Goal: Task Accomplishment & Management: Complete application form

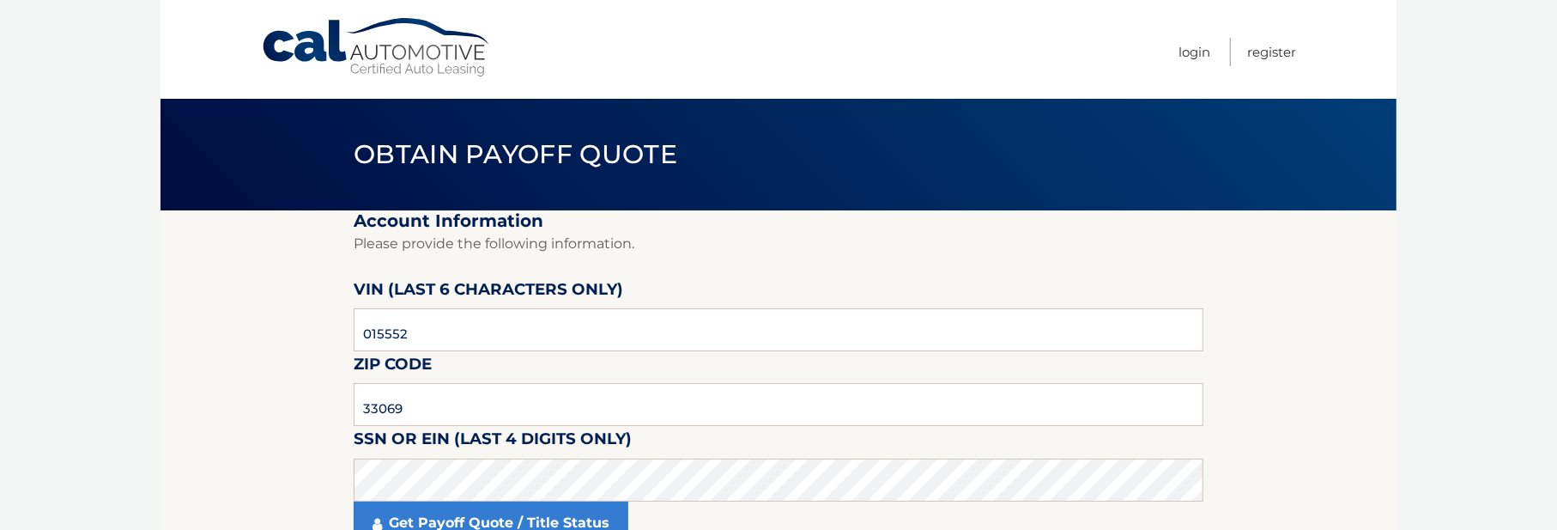
click at [429, 59] on link "Cal Automotive" at bounding box center [377, 47] width 232 height 61
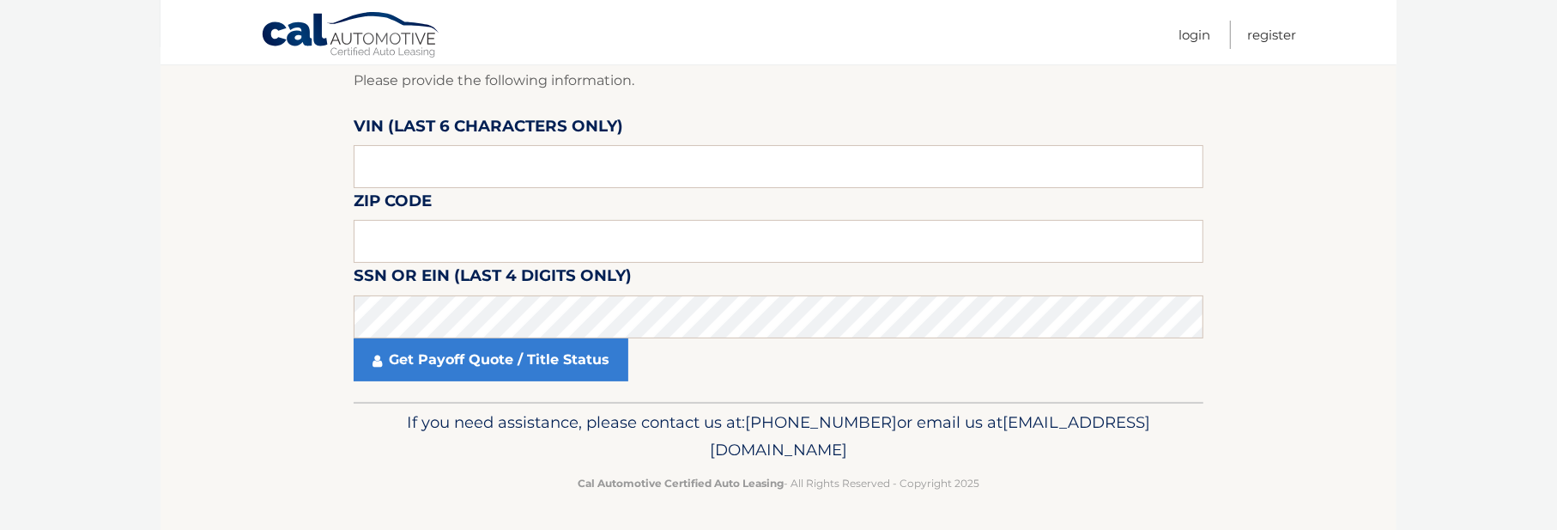
scroll to position [165, 0]
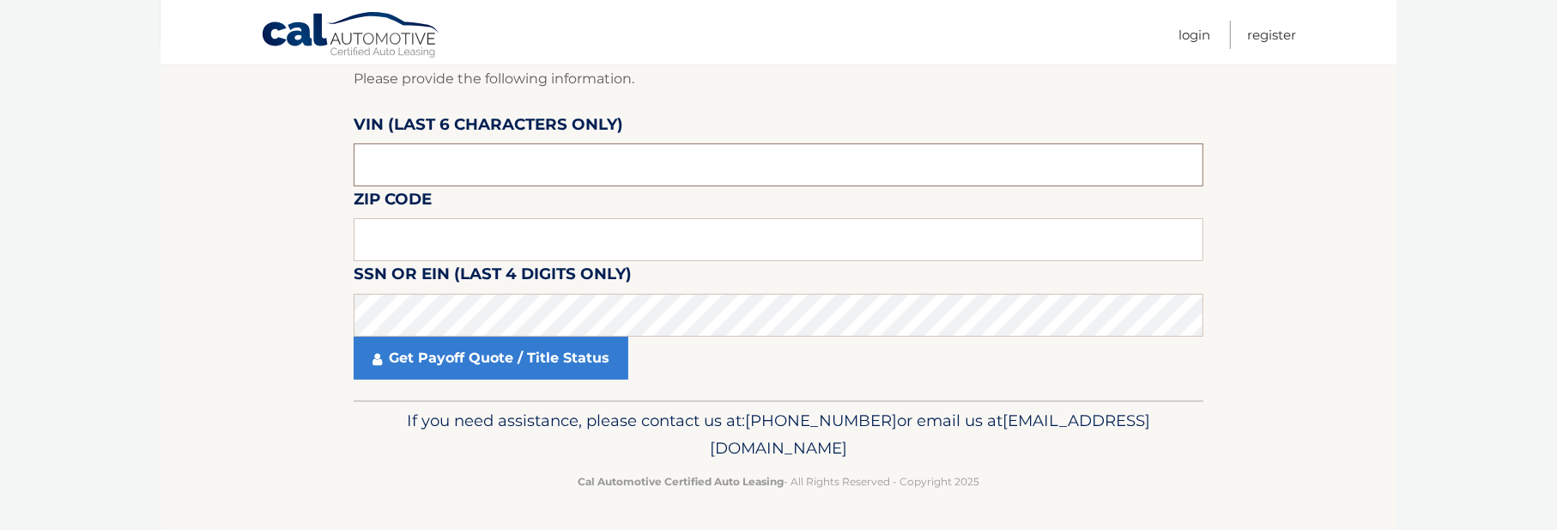
click at [401, 165] on input "text" at bounding box center [779, 164] width 850 height 43
type input "263155"
click at [378, 228] on input "text" at bounding box center [779, 239] width 850 height 43
click at [215, 192] on section "Account Information Please provide the following information. VIN (last 6 chara…" at bounding box center [779, 222] width 1236 height 355
click at [371, 244] on input "text" at bounding box center [779, 239] width 850 height 43
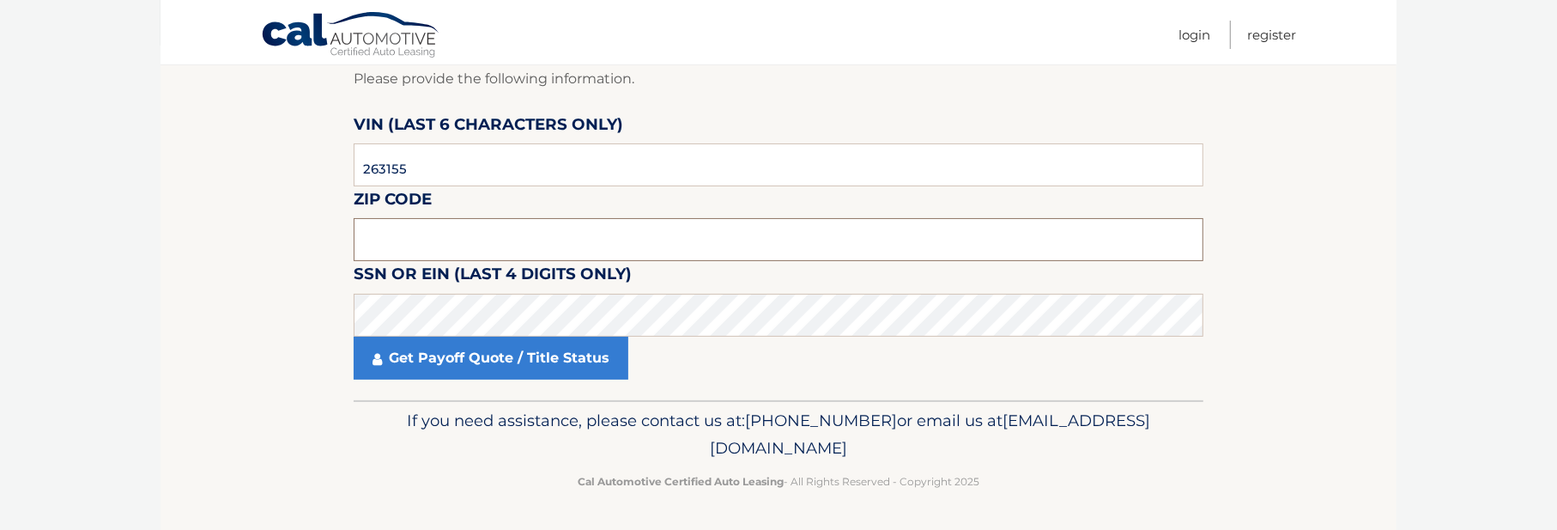
click at [389, 241] on input "text" at bounding box center [779, 239] width 850 height 43
type input "32940"
click at [302, 234] on section "Account Information Please provide the following information. VIN (last 6 chara…" at bounding box center [779, 222] width 1236 height 355
click at [296, 294] on section "Account Information Please provide the following information. VIN (last 6 chara…" at bounding box center [779, 222] width 1236 height 355
click at [312, 285] on section "Account Information Please provide the following information. VIN (last 6 chara…" at bounding box center [779, 222] width 1236 height 355
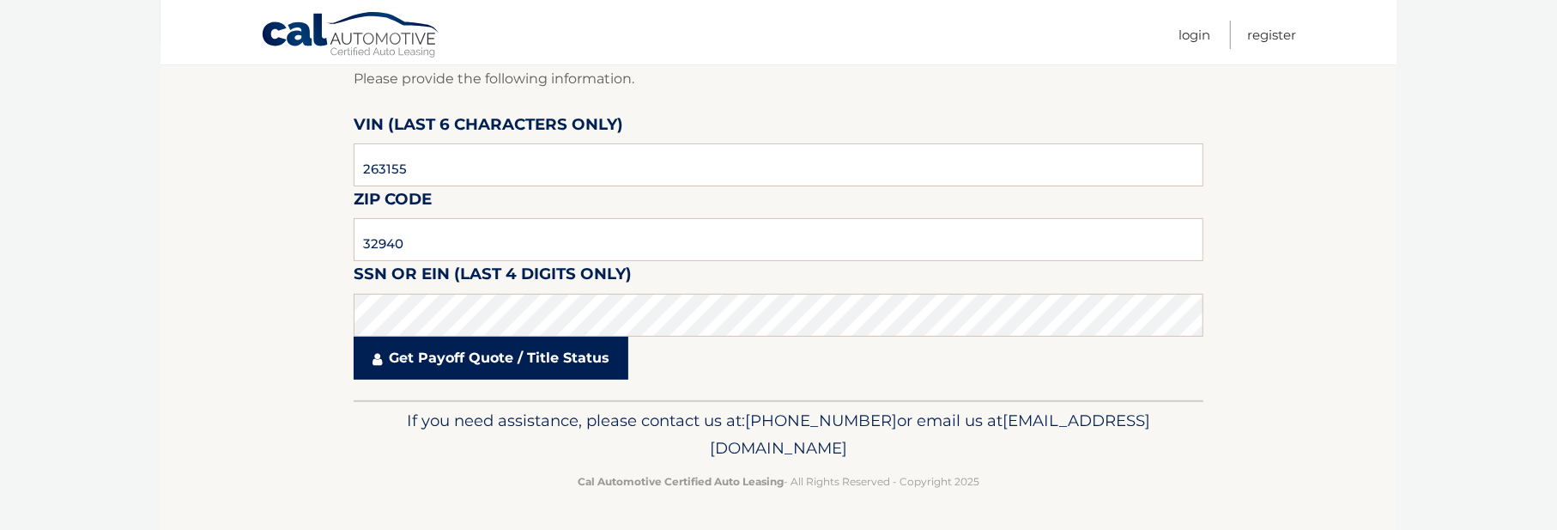
click at [418, 353] on link "Get Payoff Quote / Title Status" at bounding box center [491, 358] width 275 height 43
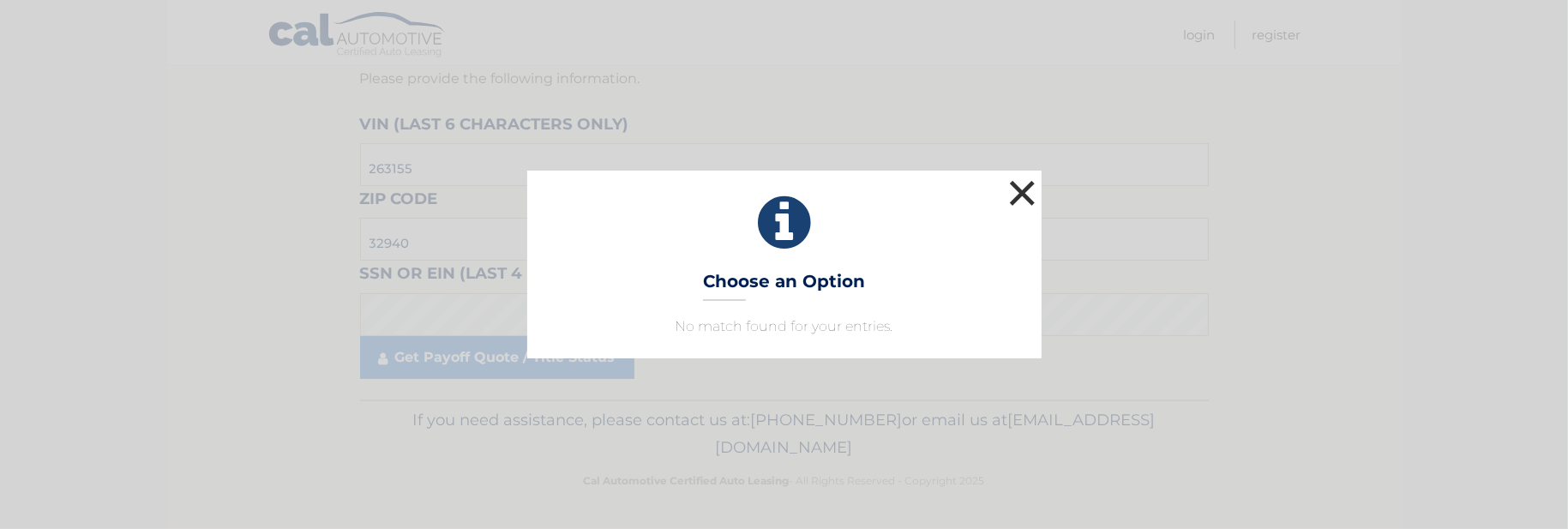
click at [1033, 195] on button "×" at bounding box center [1023, 193] width 34 height 34
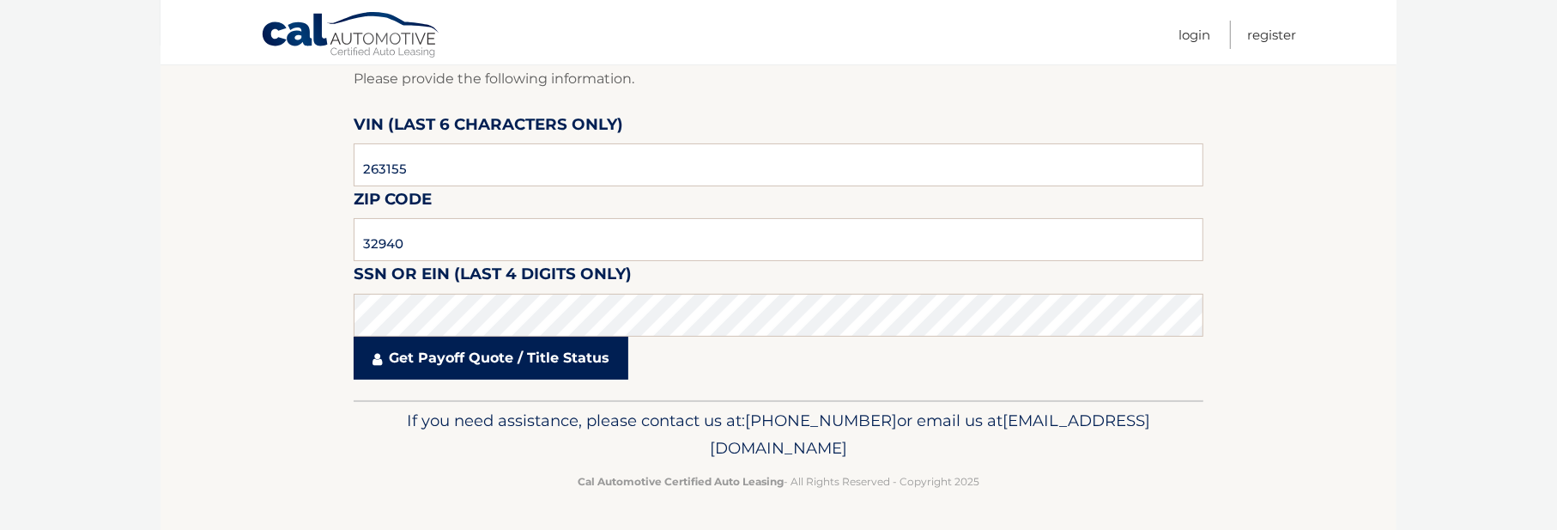
click at [509, 369] on link "Get Payoff Quote / Title Status" at bounding box center [491, 358] width 275 height 43
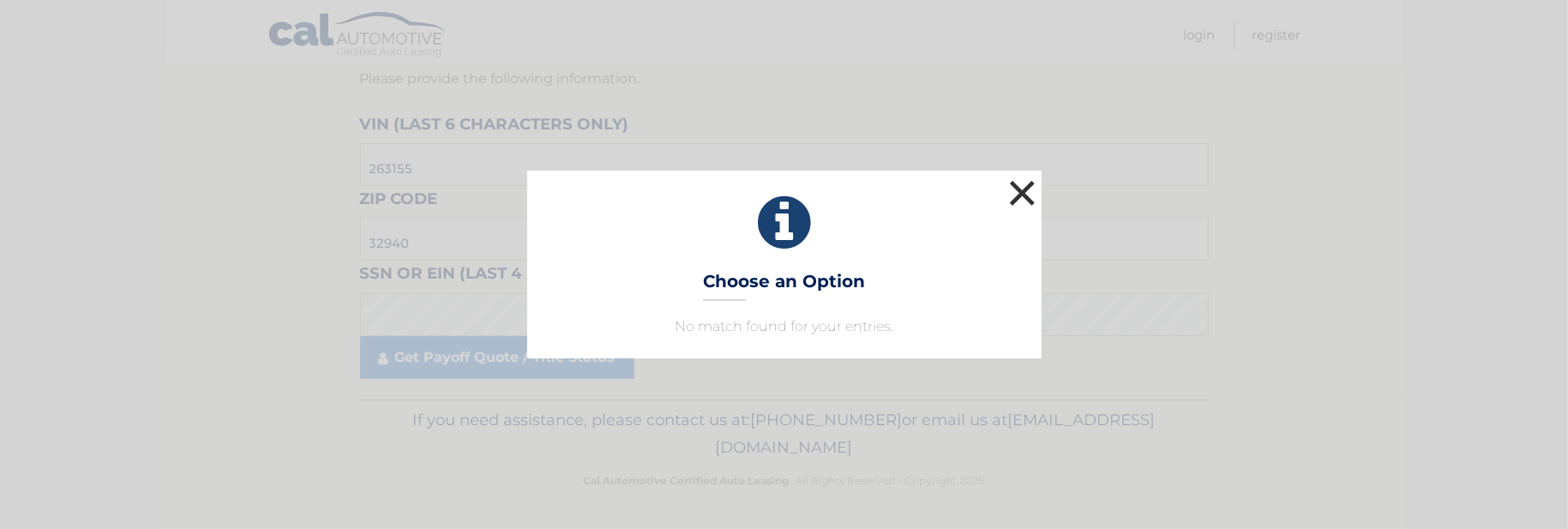
click at [1019, 201] on button "×" at bounding box center [1023, 193] width 34 height 34
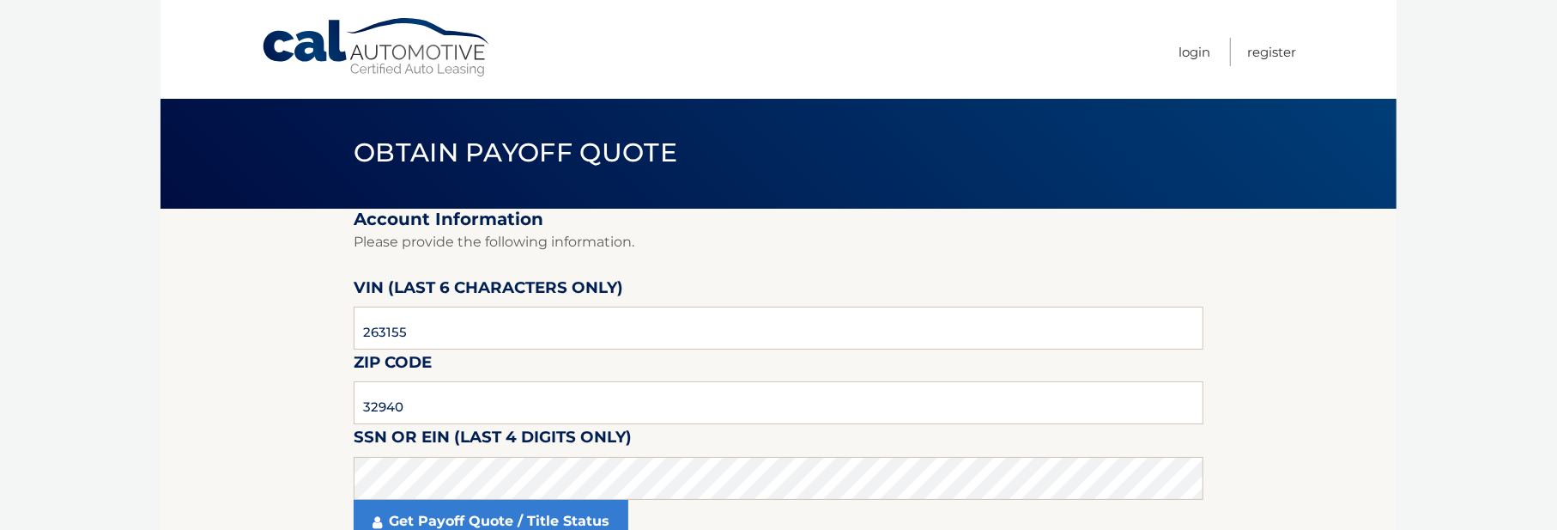
scroll to position [0, 0]
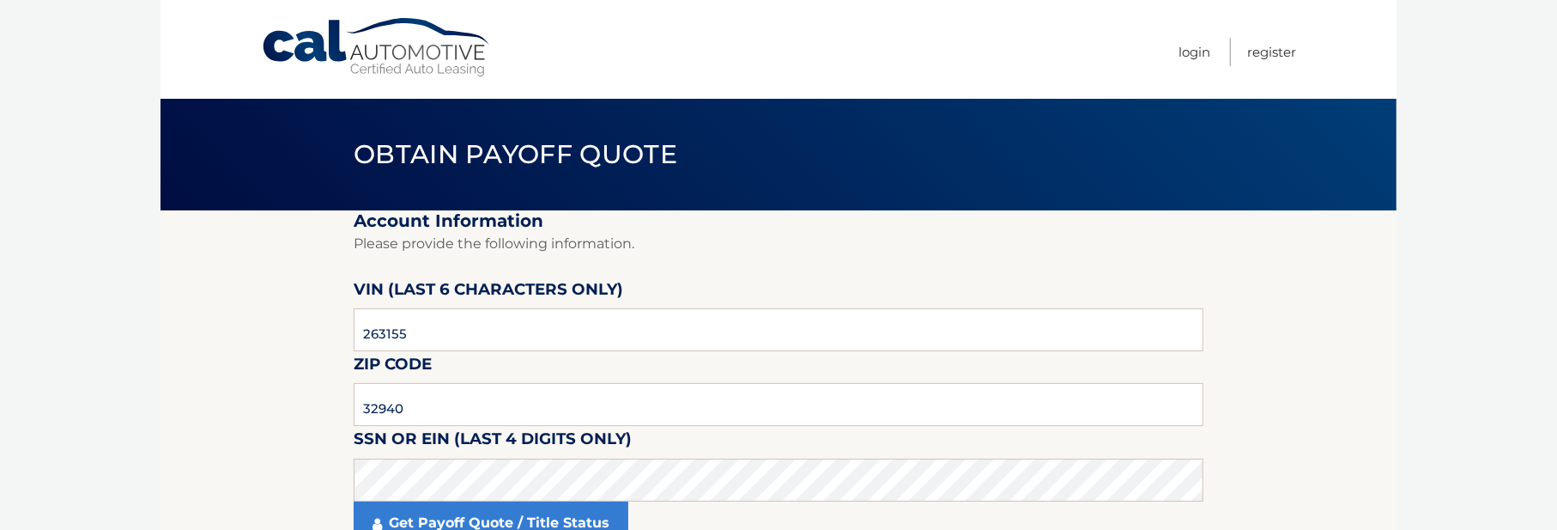
click at [308, 39] on link "Cal Automotive" at bounding box center [377, 47] width 232 height 61
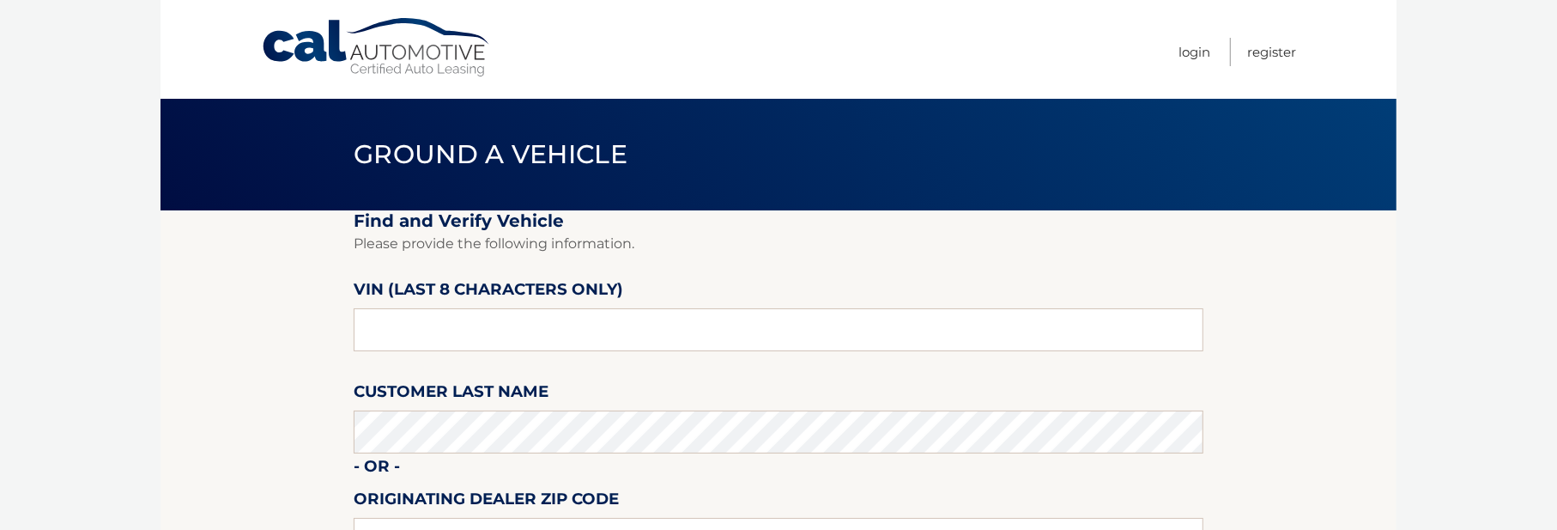
scroll to position [86, 0]
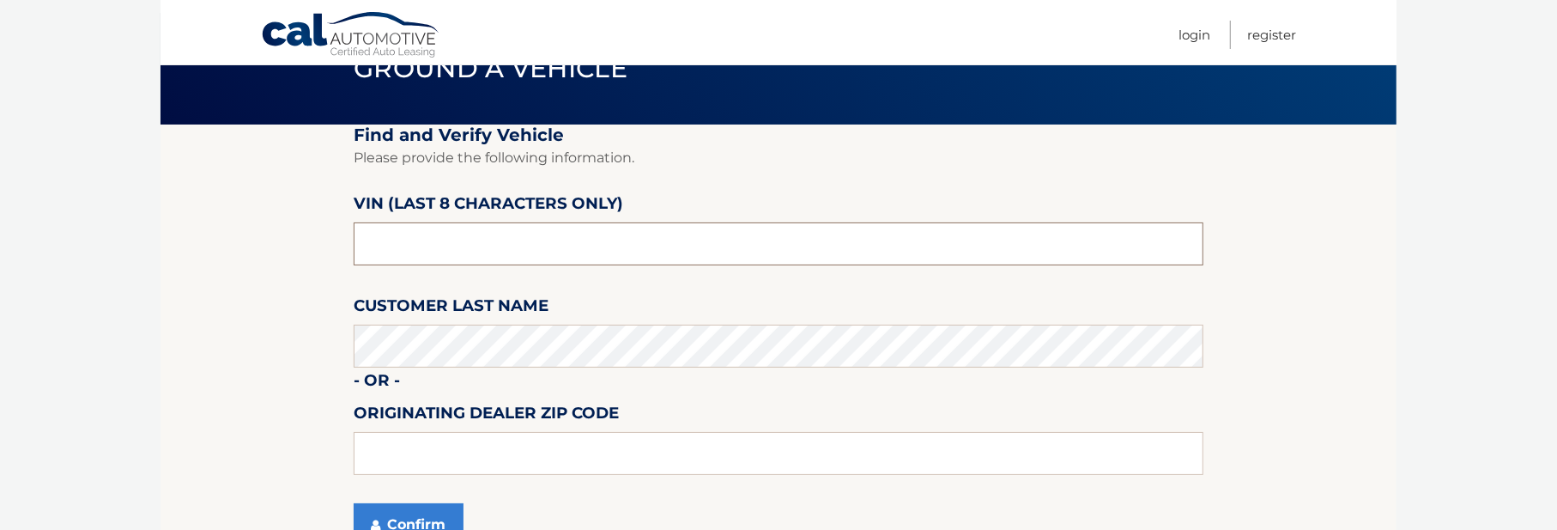
click at [387, 237] on input "text" at bounding box center [779, 243] width 850 height 43
type input "PA263155"
click at [302, 265] on section "Find and Verify Vehicle Please provide the following information. VIN (last 8 c…" at bounding box center [779, 345] width 1236 height 442
click at [301, 285] on section "Find and Verify Vehicle Please provide the following information. VIN (last 8 c…" at bounding box center [779, 345] width 1236 height 442
click at [242, 221] on section "Find and Verify Vehicle Please provide the following information. VIN (last 8 c…" at bounding box center [779, 345] width 1236 height 442
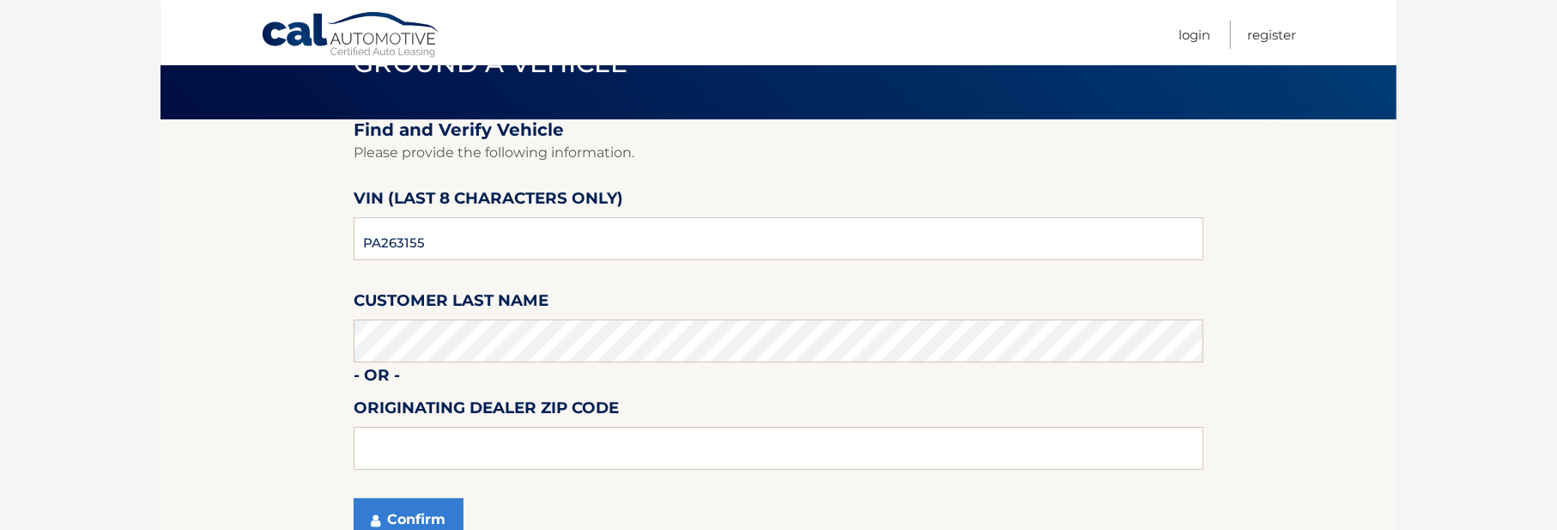
scroll to position [172, 0]
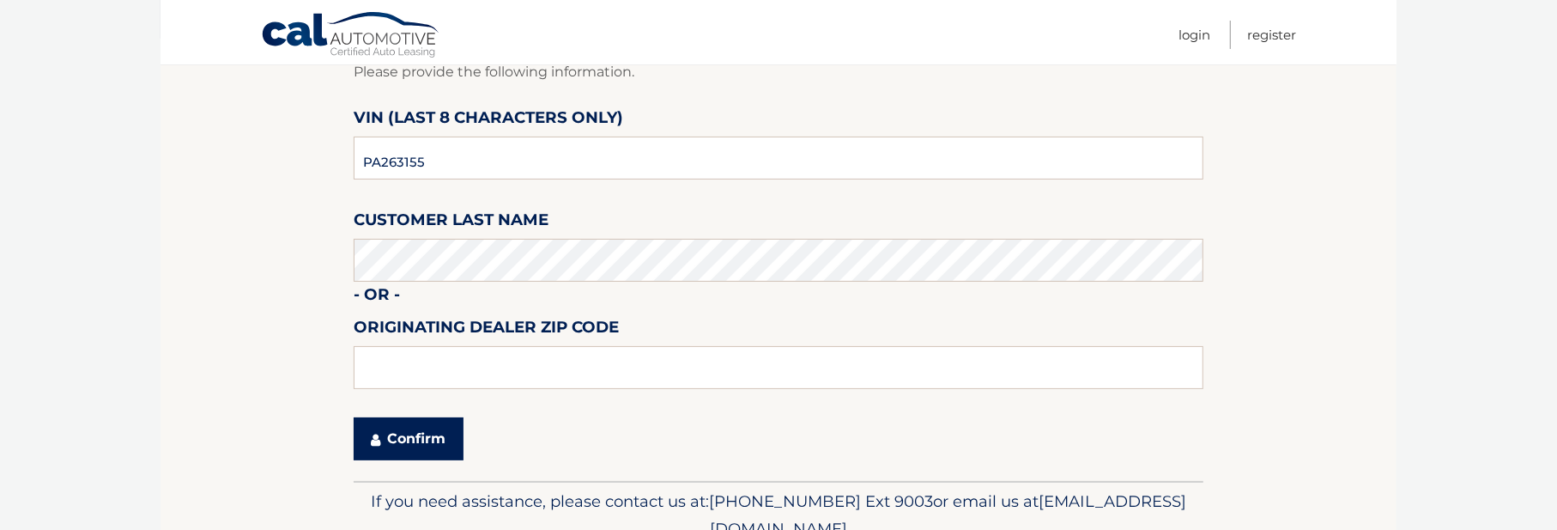
click at [434, 447] on button "Confirm" at bounding box center [409, 438] width 110 height 43
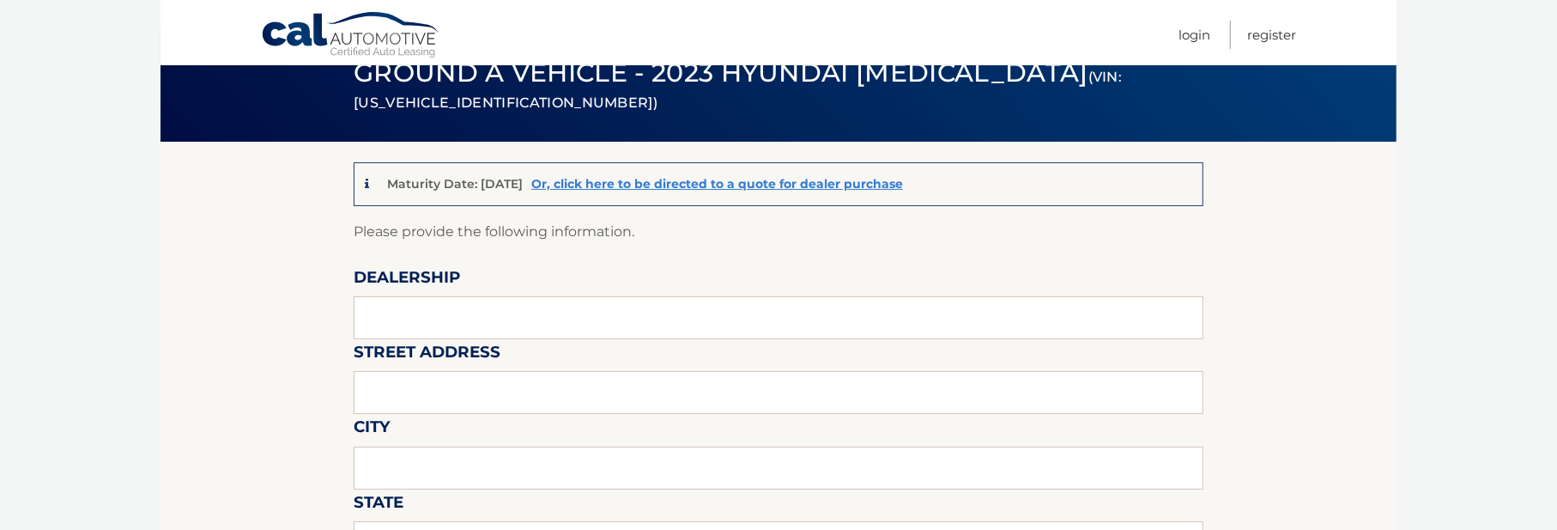
scroll to position [172, 0]
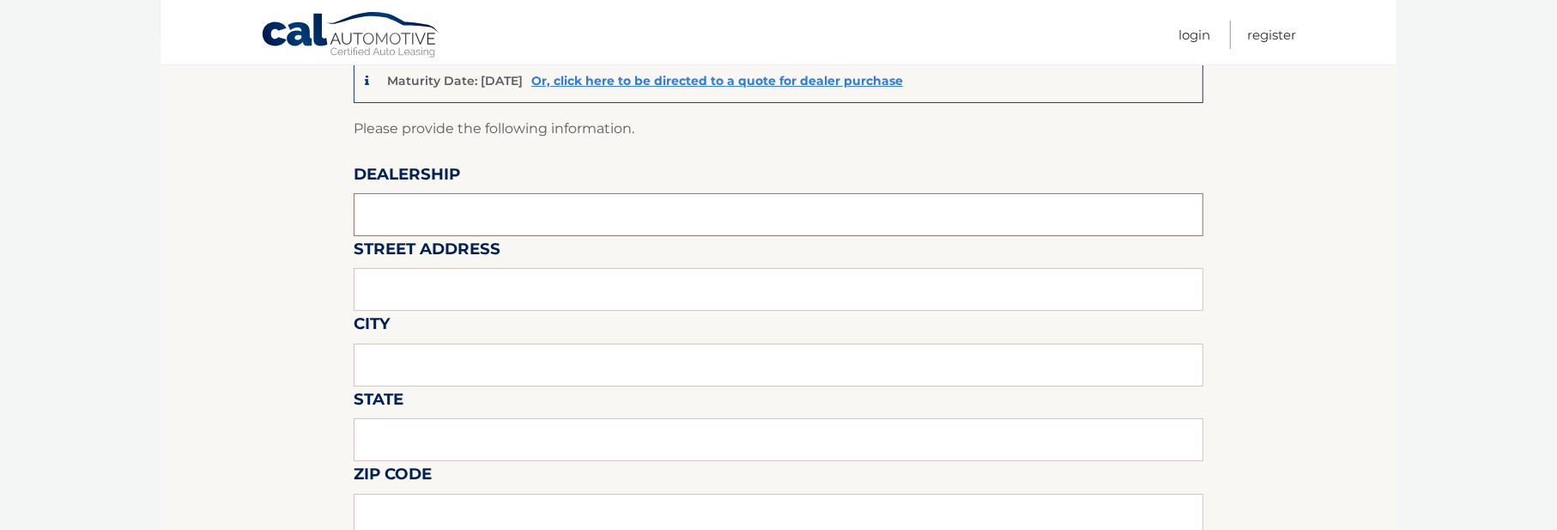
click at [403, 215] on input "text" at bounding box center [779, 214] width 850 height 43
type input "KING HYUNDAI"
click at [410, 287] on input "text" at bounding box center [779, 289] width 850 height 43
type input "1399 SOUTH FEDERAL HIGHWAY"
click at [412, 364] on input "text" at bounding box center [779, 364] width 850 height 43
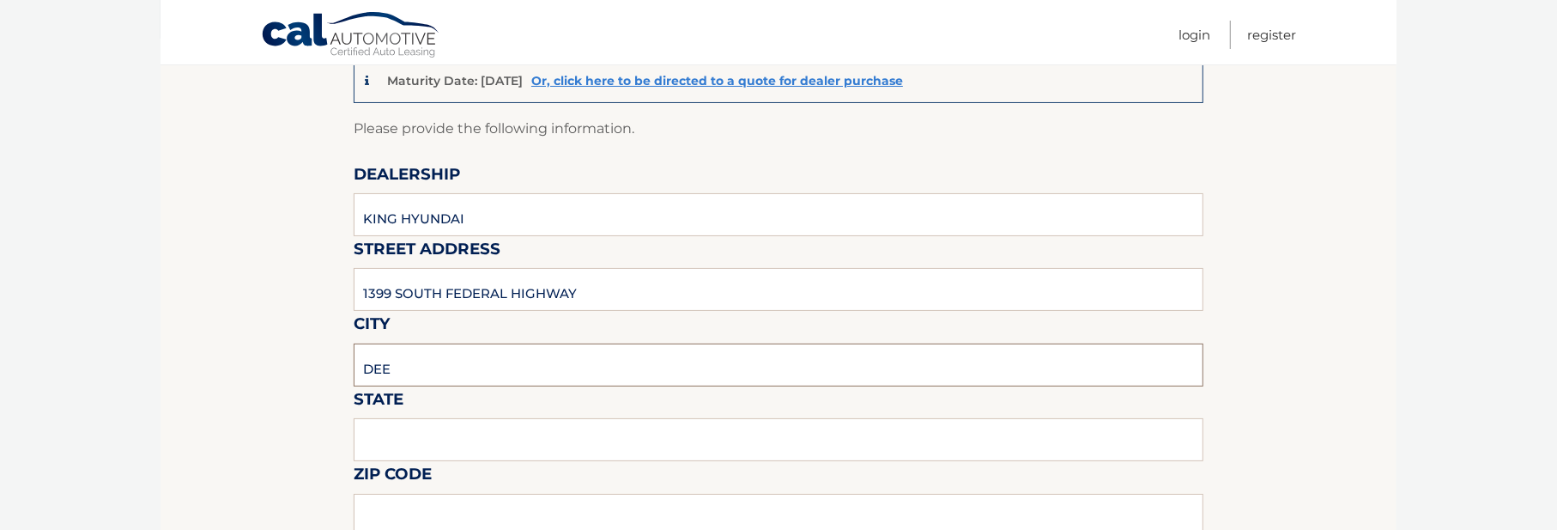
type input "DEERFIELD BEACH"
click at [418, 433] on input "text" at bounding box center [779, 439] width 850 height 43
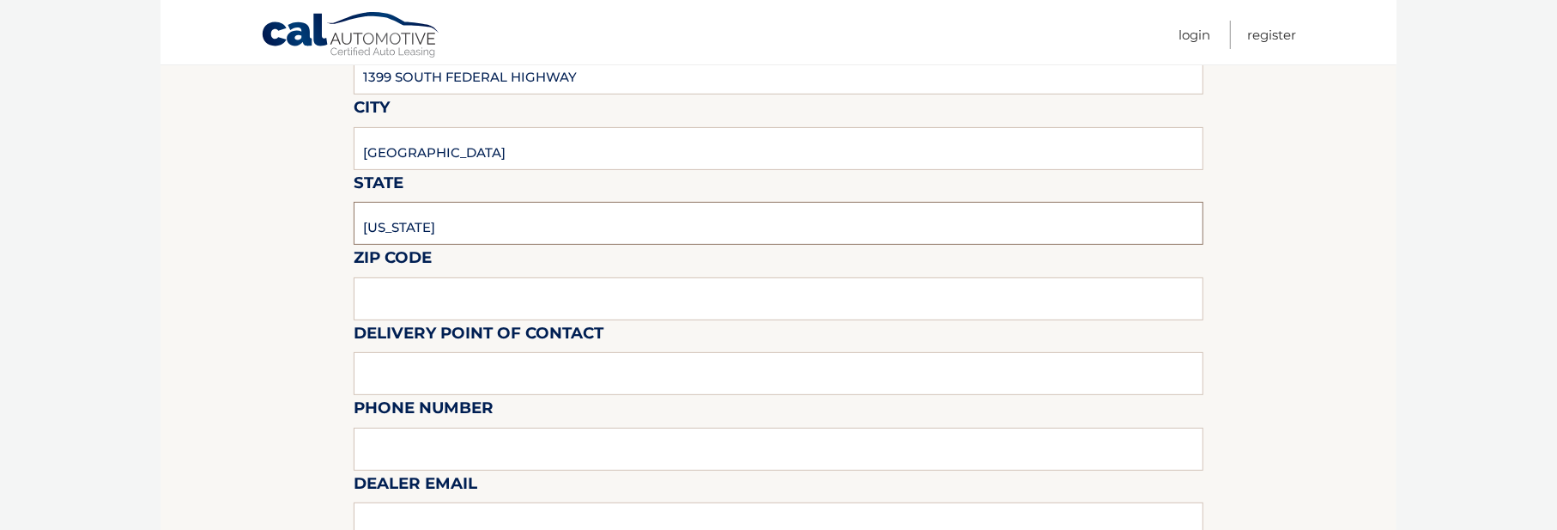
scroll to position [429, 0]
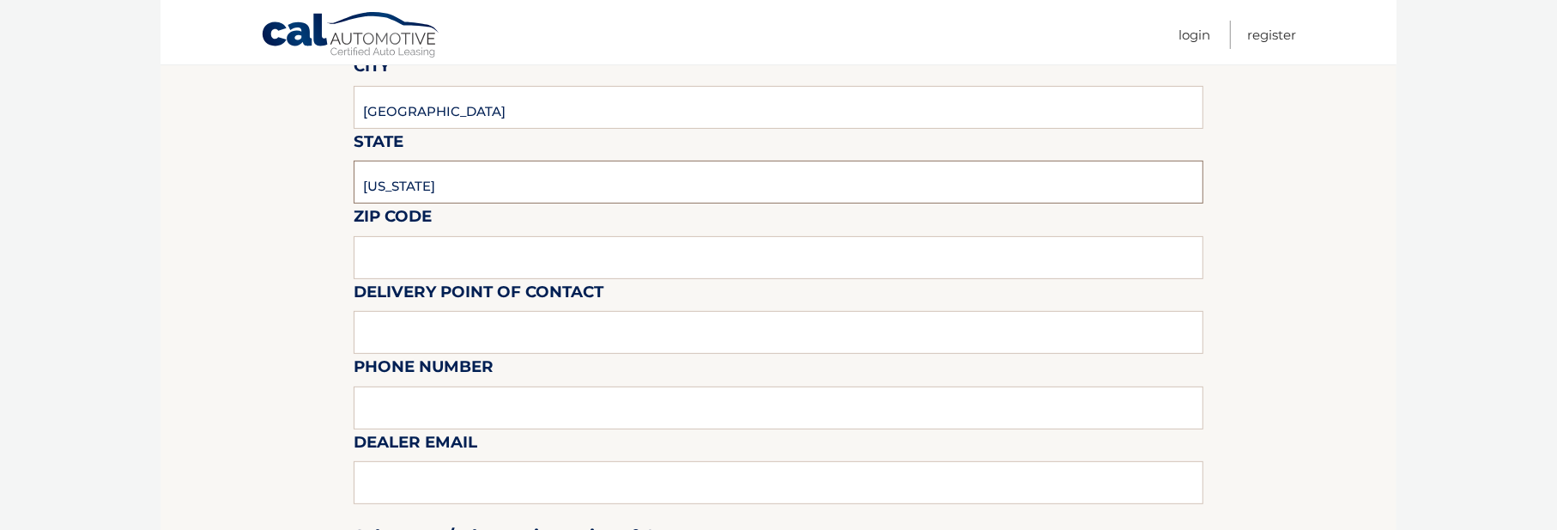
type input "FLORIDA"
click at [384, 252] on input "text" at bounding box center [779, 257] width 850 height 43
type input "33441"
click at [398, 338] on input "text" at bounding box center [779, 332] width 850 height 43
type input "CRAIG BOGART"
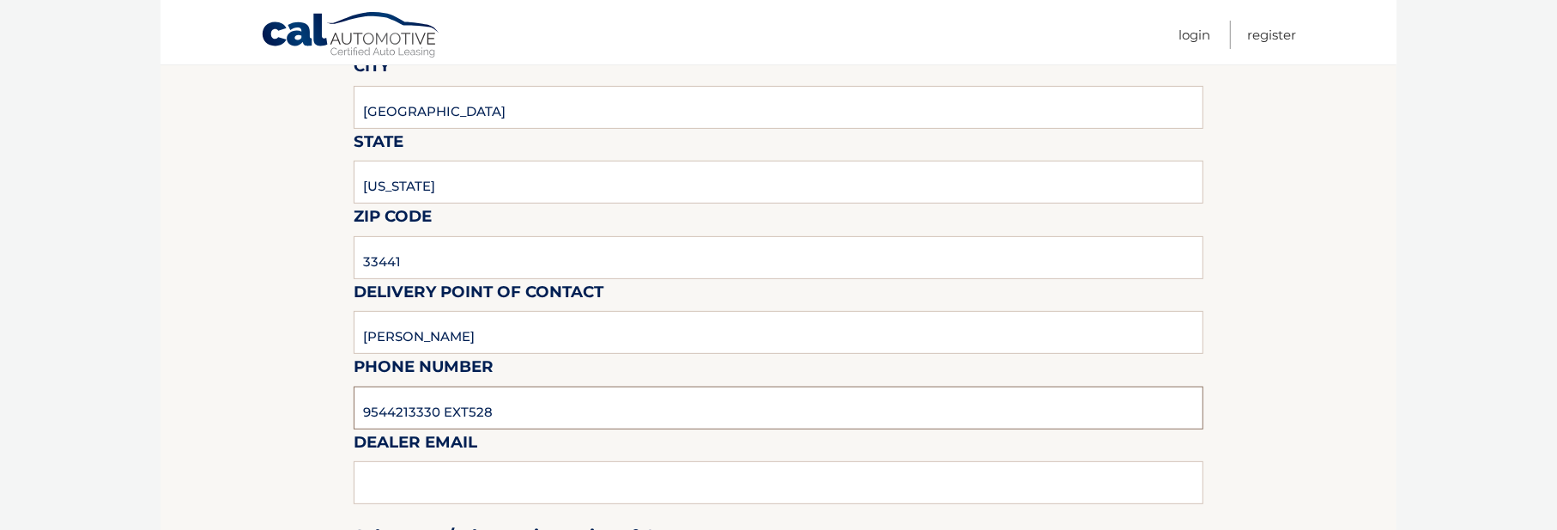
click at [463, 413] on input "9544213330 EXT528" at bounding box center [779, 407] width 850 height 43
type input "9544213330 EXT 528"
click at [422, 476] on div "Sales Rep / Alternative Point of Contact" at bounding box center [779, 503] width 850 height 121
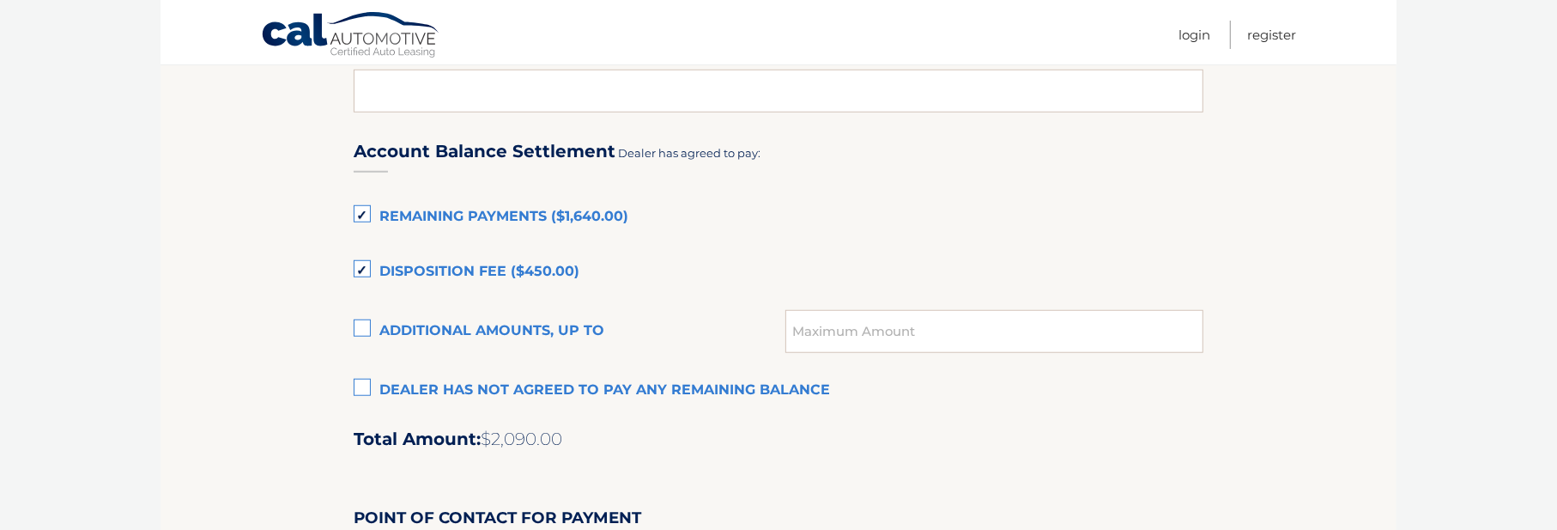
scroll to position [1202, 0]
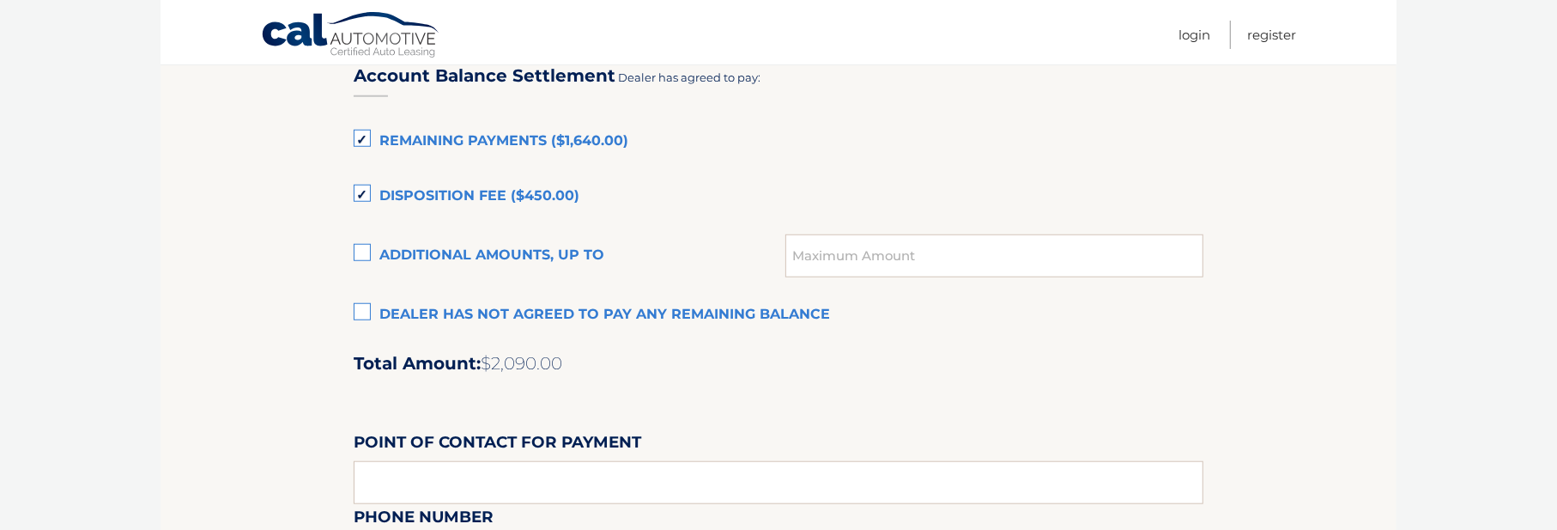
click at [368, 135] on label "Remaining Payments ($1,640.00)" at bounding box center [779, 141] width 850 height 34
click at [0, 0] on input "Remaining Payments ($1,640.00)" at bounding box center [0, 0] width 0 height 0
click at [362, 193] on label "Disposition Fee ($450.00)" at bounding box center [779, 196] width 850 height 34
click at [0, 0] on input "Disposition Fee ($450.00)" at bounding box center [0, 0] width 0 height 0
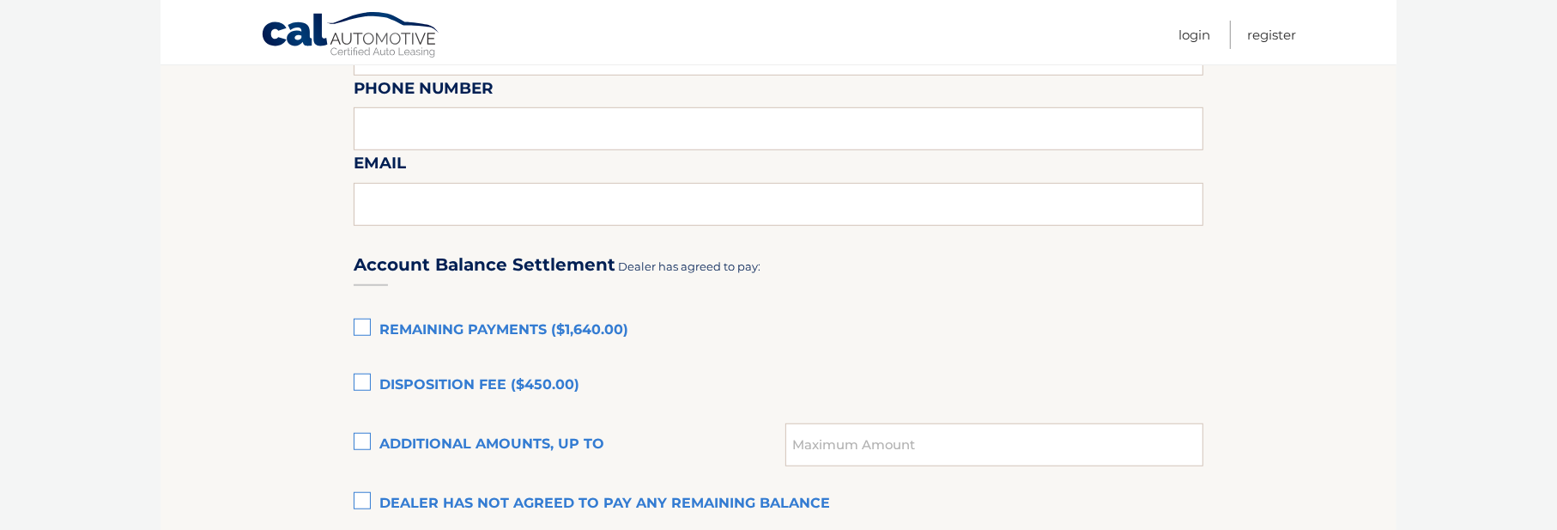
scroll to position [1116, 0]
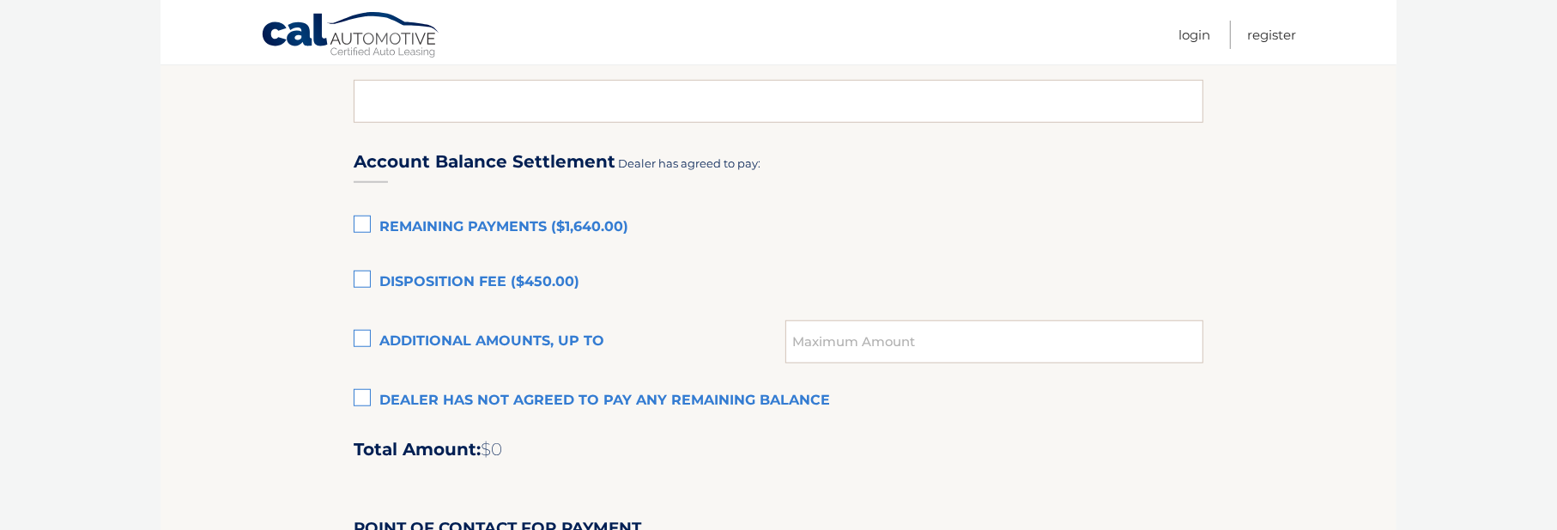
click at [365, 396] on label "Dealer has not agreed to pay any remaining balance" at bounding box center [779, 401] width 850 height 34
click at [0, 0] on input "Dealer has not agreed to pay any remaining balance" at bounding box center [0, 0] width 0 height 0
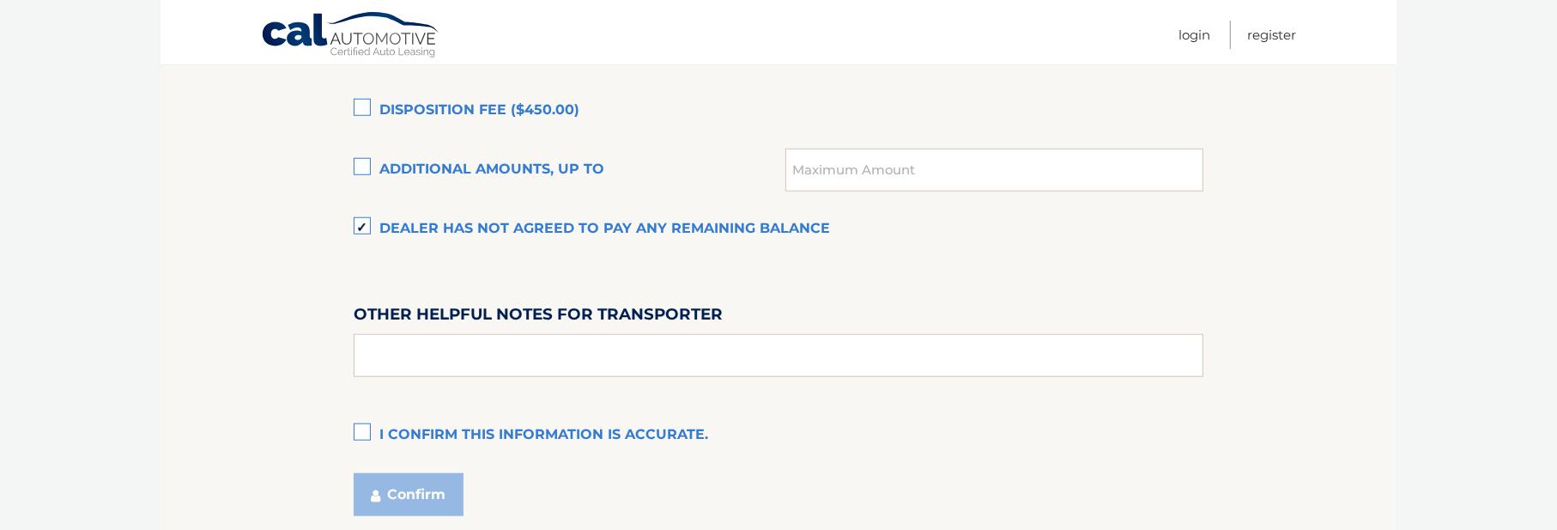
scroll to position [1423, 0]
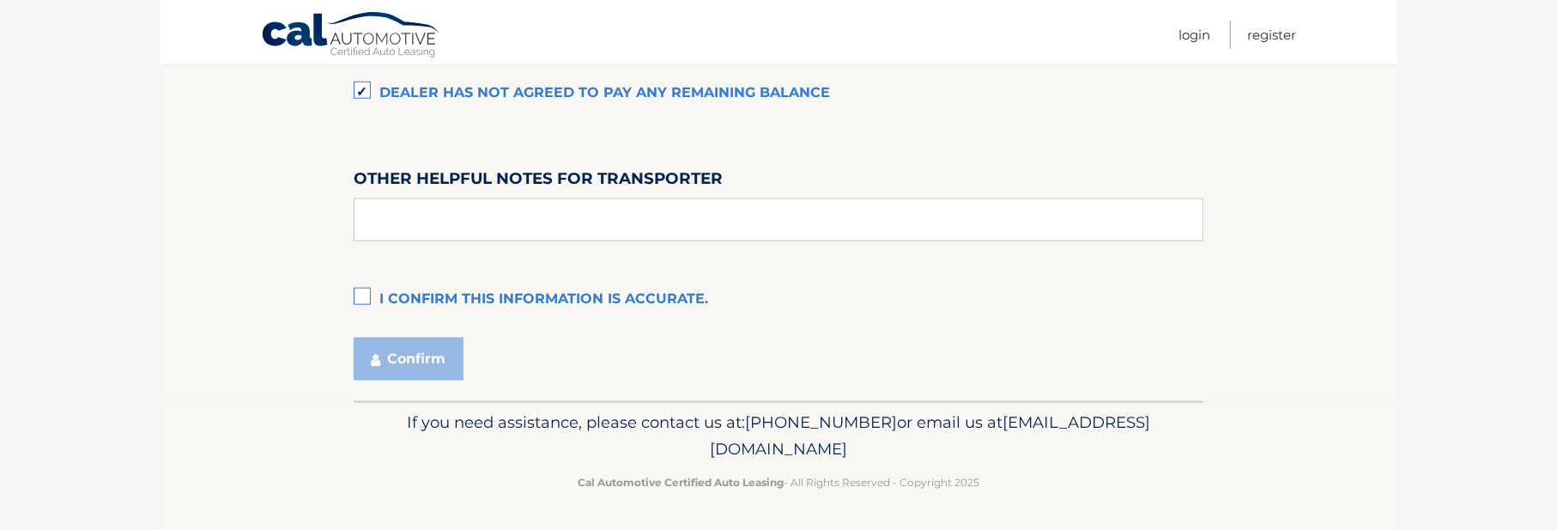
click at [355, 291] on label "I confirm this information is accurate." at bounding box center [779, 299] width 850 height 34
click at [0, 0] on input "I confirm this information is accurate." at bounding box center [0, 0] width 0 height 0
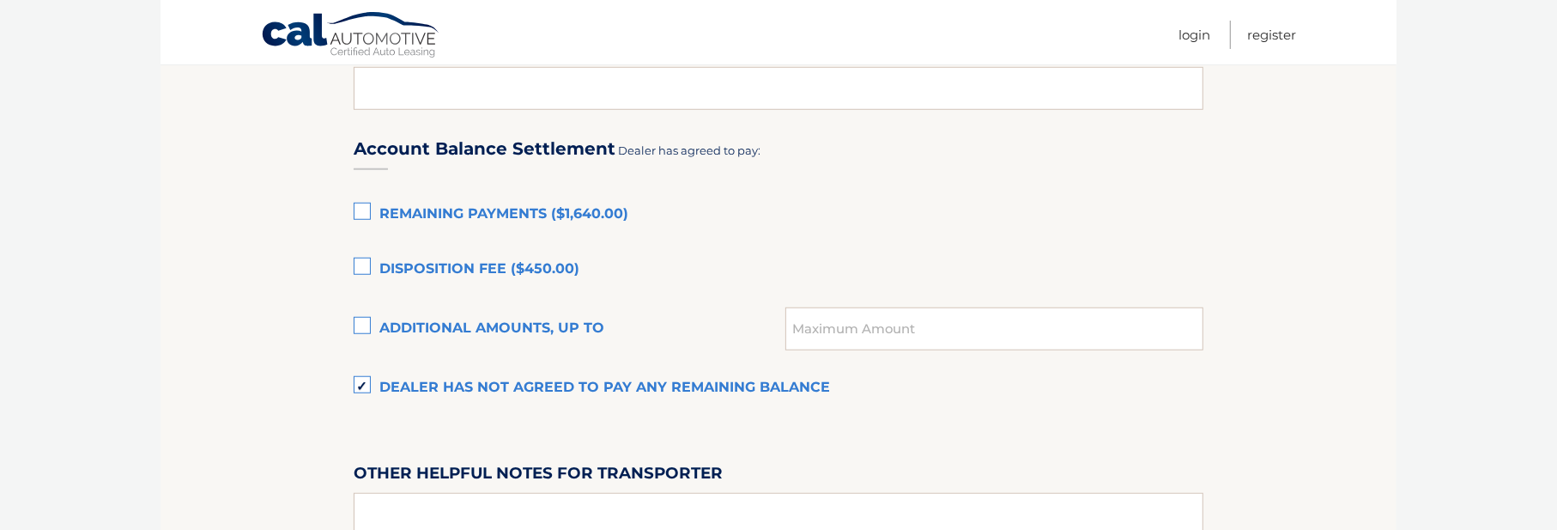
scroll to position [1116, 0]
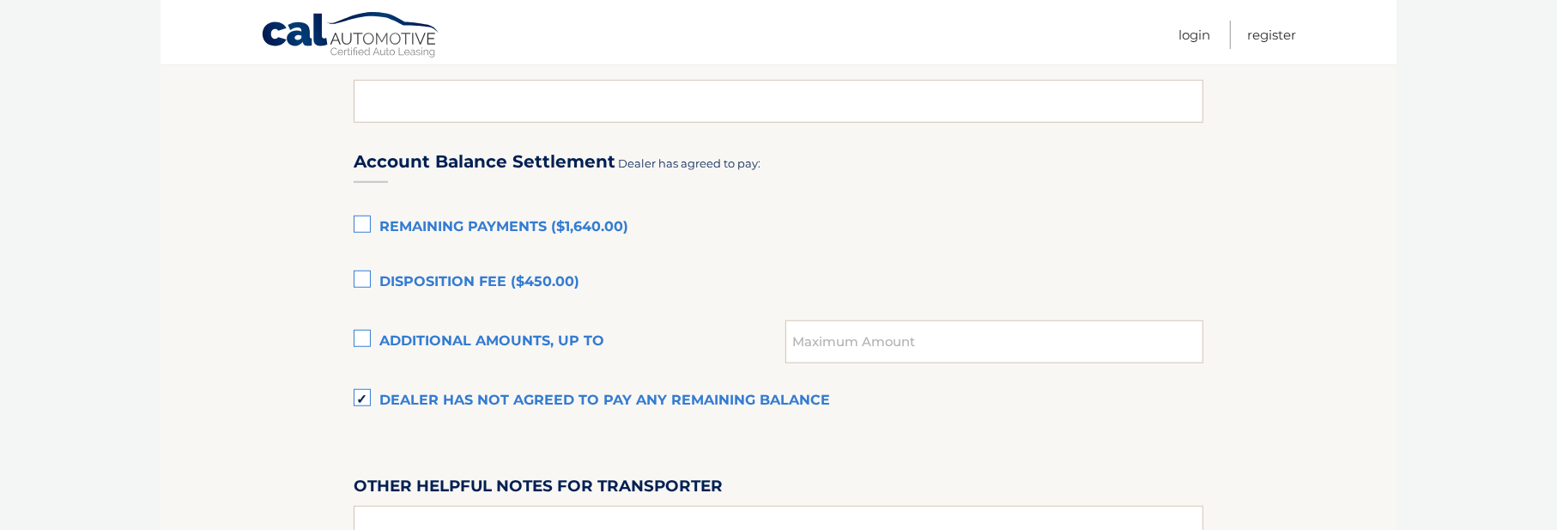
click at [367, 233] on label "Remaining Payments ($1,640.00)" at bounding box center [779, 227] width 850 height 34
click at [0, 0] on input "Remaining Payments ($1,640.00)" at bounding box center [0, 0] width 0 height 0
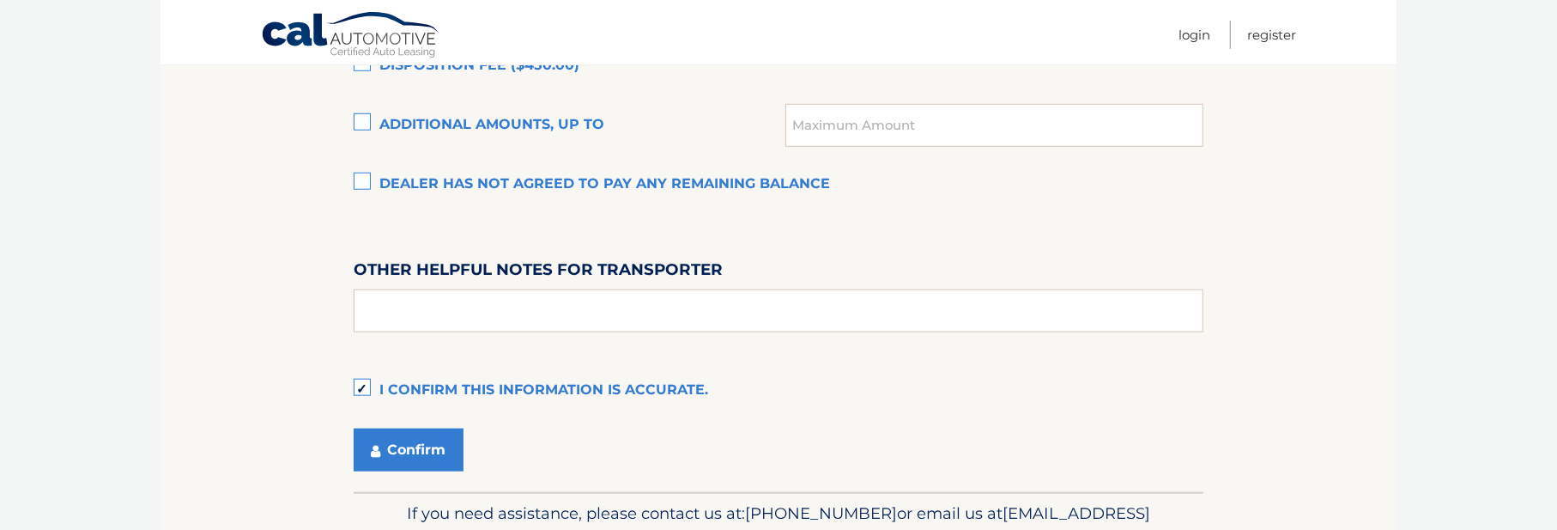
scroll to position [1423, 0]
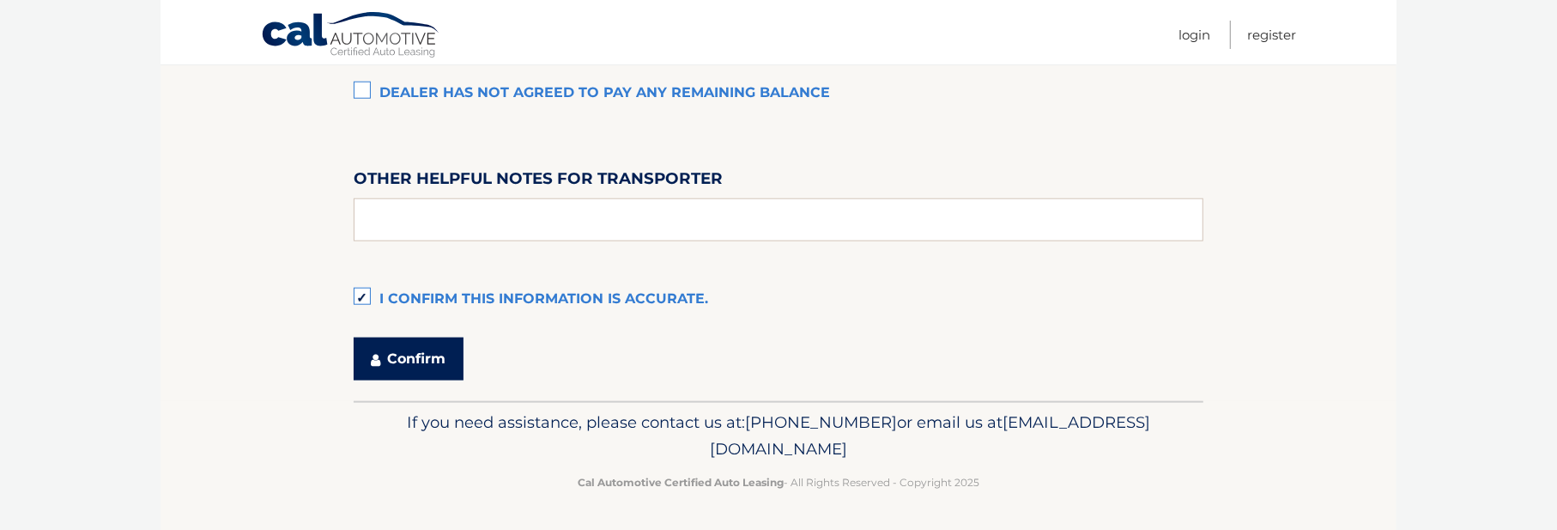
click at [408, 347] on button "Confirm" at bounding box center [409, 358] width 110 height 43
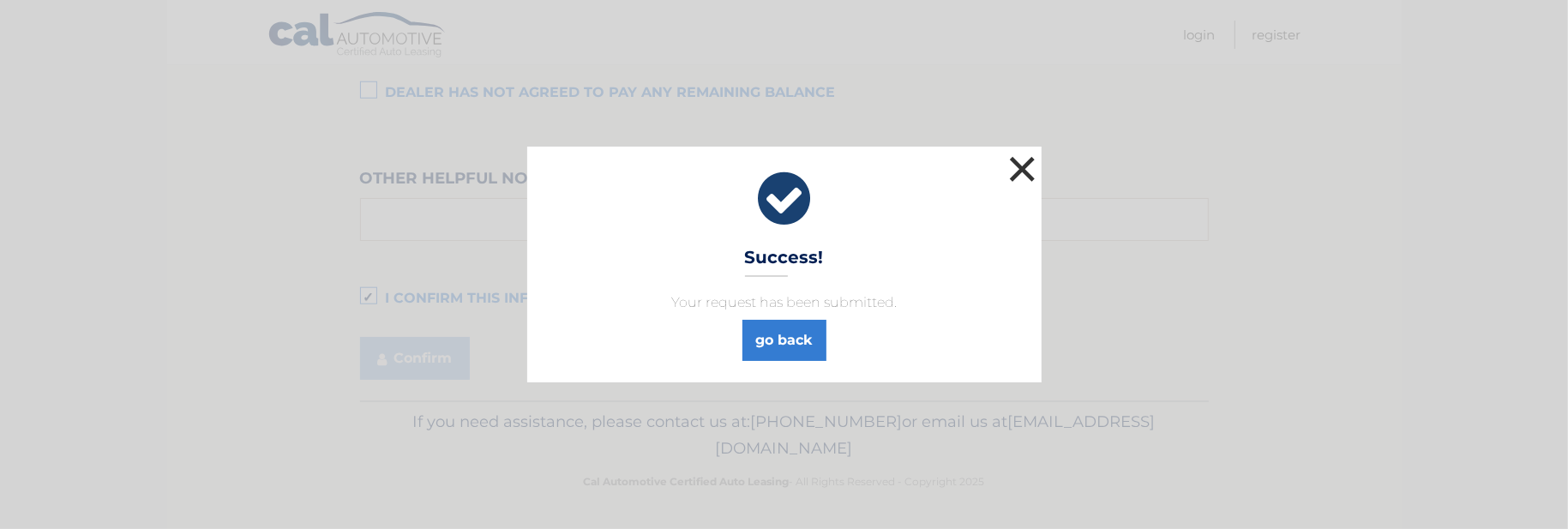
click at [1032, 165] on button "×" at bounding box center [1023, 169] width 34 height 34
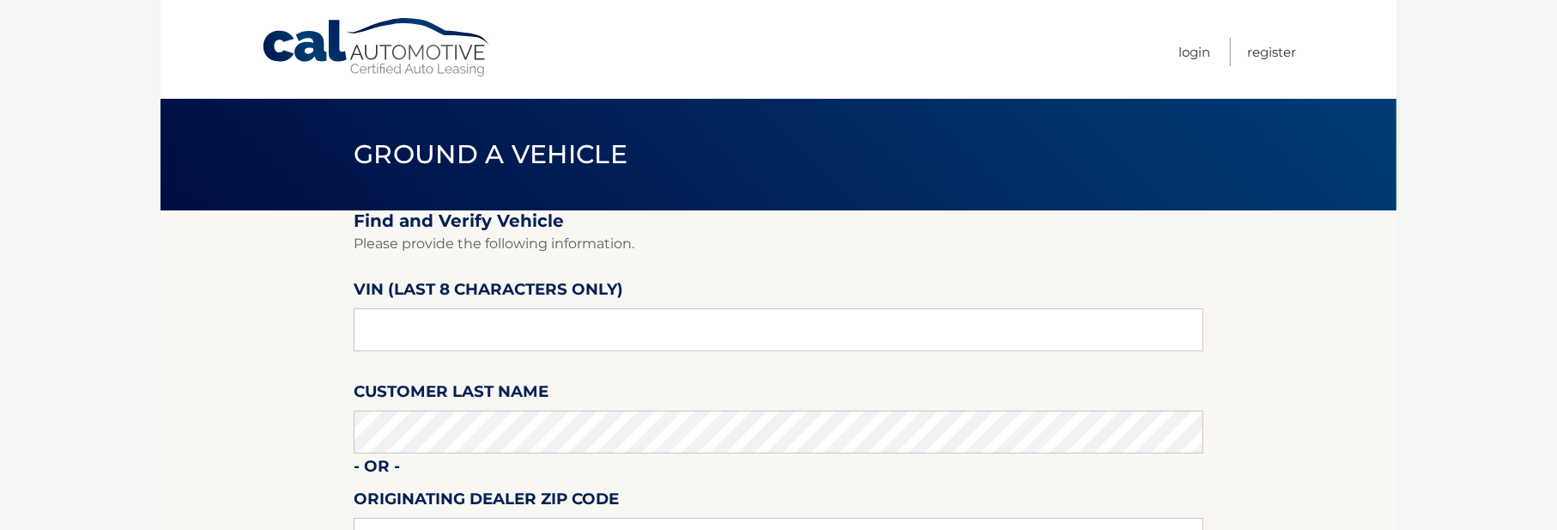
click at [178, 281] on section "Find and Verify Vehicle Please provide the following information. VIN (last 8 c…" at bounding box center [779, 431] width 1236 height 442
